Goal: Information Seeking & Learning: Check status

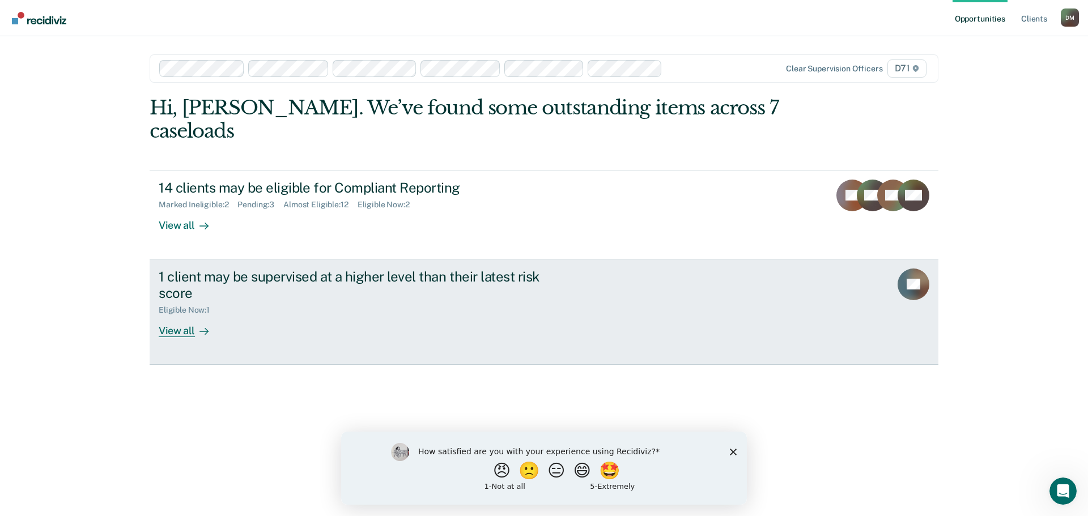
click at [261, 269] on div "1 client may be supervised at a higher level than their latest risk score" at bounding box center [358, 285] width 398 height 33
